Goal: Task Accomplishment & Management: Use online tool/utility

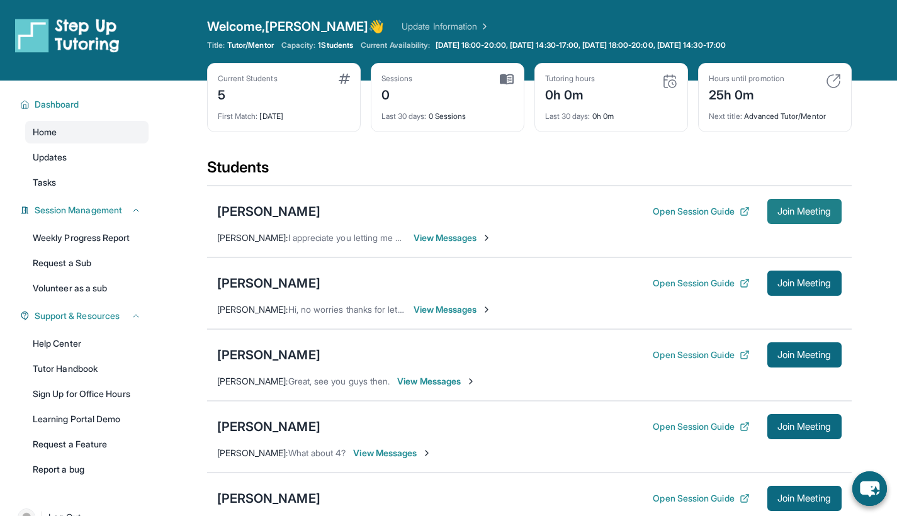
click at [810, 212] on span "Join Meeting" at bounding box center [805, 212] width 54 height 8
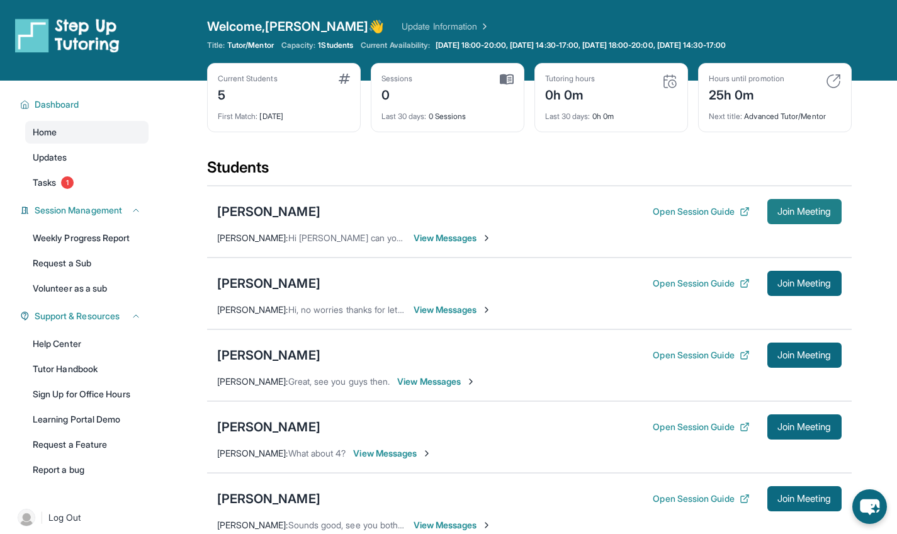
click at [815, 223] on button "Join Meeting" at bounding box center [805, 211] width 74 height 25
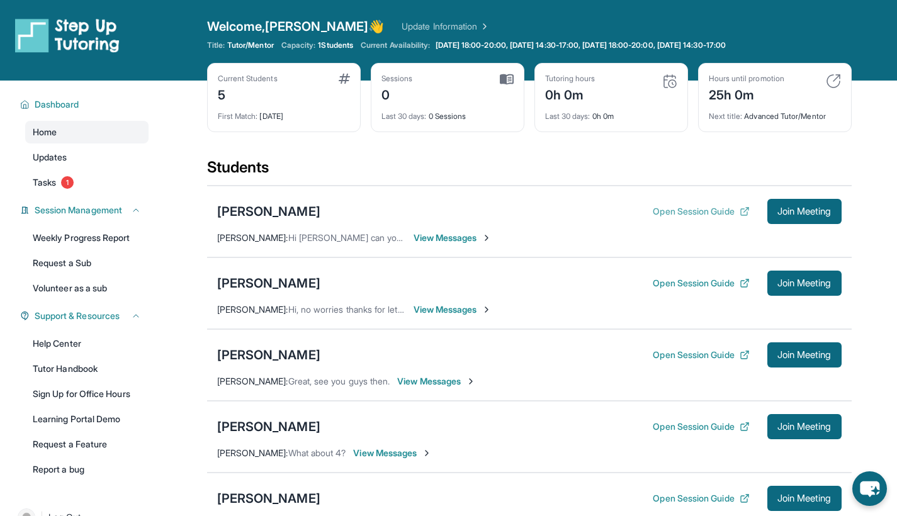
click at [702, 210] on button "Open Session Guide" at bounding box center [701, 211] width 96 height 13
click at [872, 484] on icon "chat-button" at bounding box center [869, 489] width 21 height 17
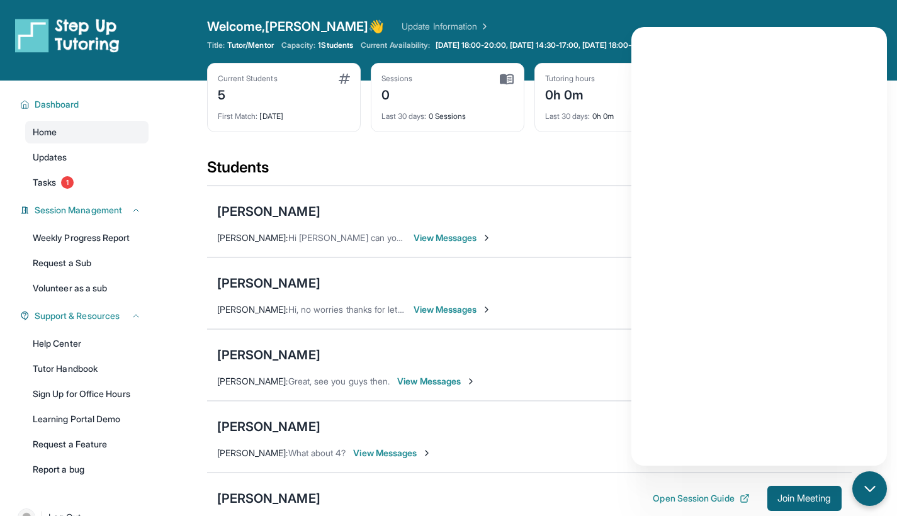
click at [446, 241] on span "View Messages" at bounding box center [453, 238] width 79 height 13
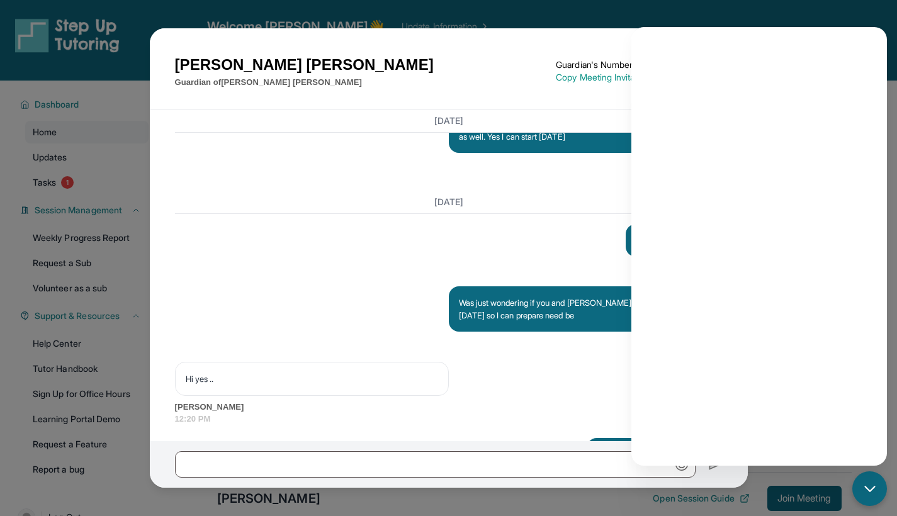
scroll to position [2503, 0]
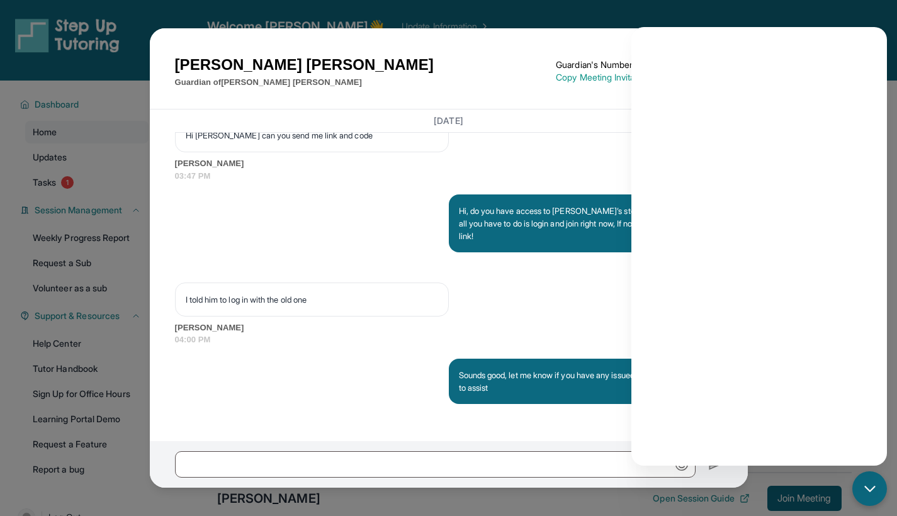
click at [544, 55] on div "[PERSON_NAME] Guardian of [PERSON_NAME] Guardian's Number: [PHONE_NUMBER] ⓘ Thi…" at bounding box center [449, 71] width 548 height 35
click at [577, 78] on p "Copy Meeting Invitation" at bounding box center [639, 77] width 166 height 13
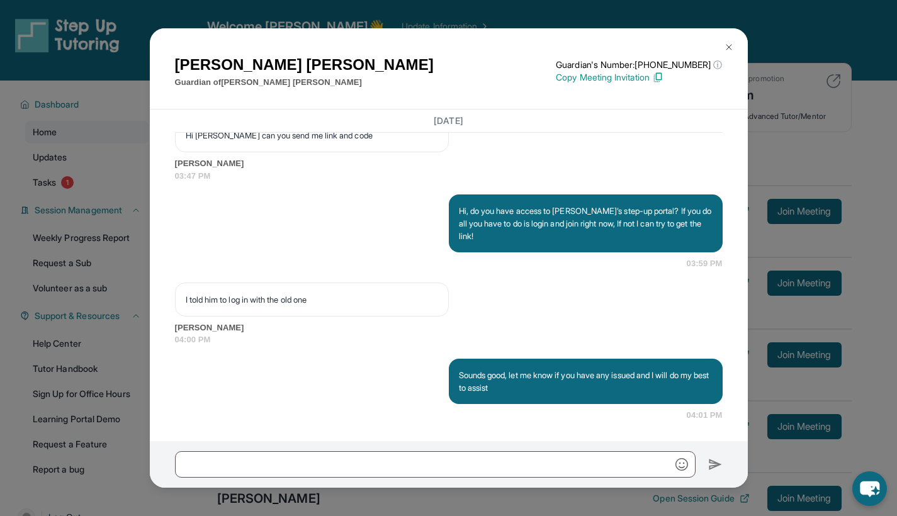
click at [730, 47] on img at bounding box center [729, 47] width 10 height 10
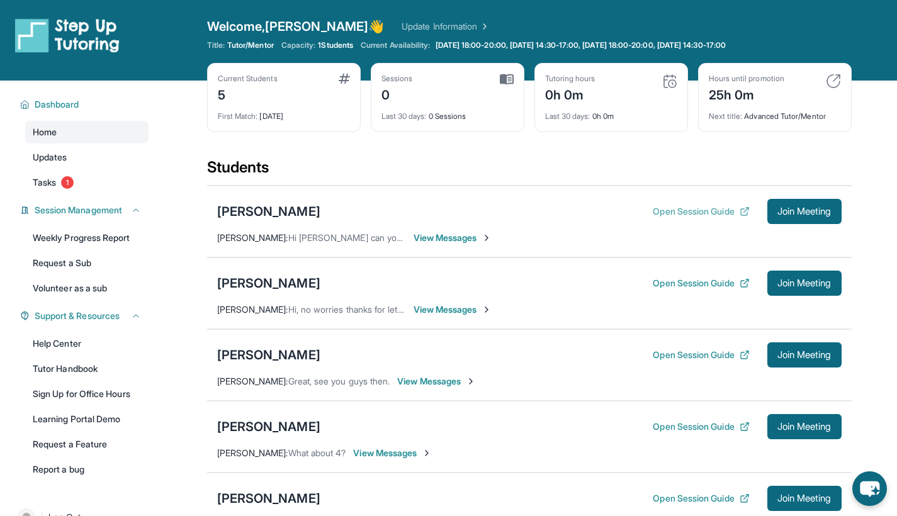
click at [666, 215] on button "Open Session Guide" at bounding box center [701, 211] width 96 height 13
